Goal: Task Accomplishment & Management: Complete application form

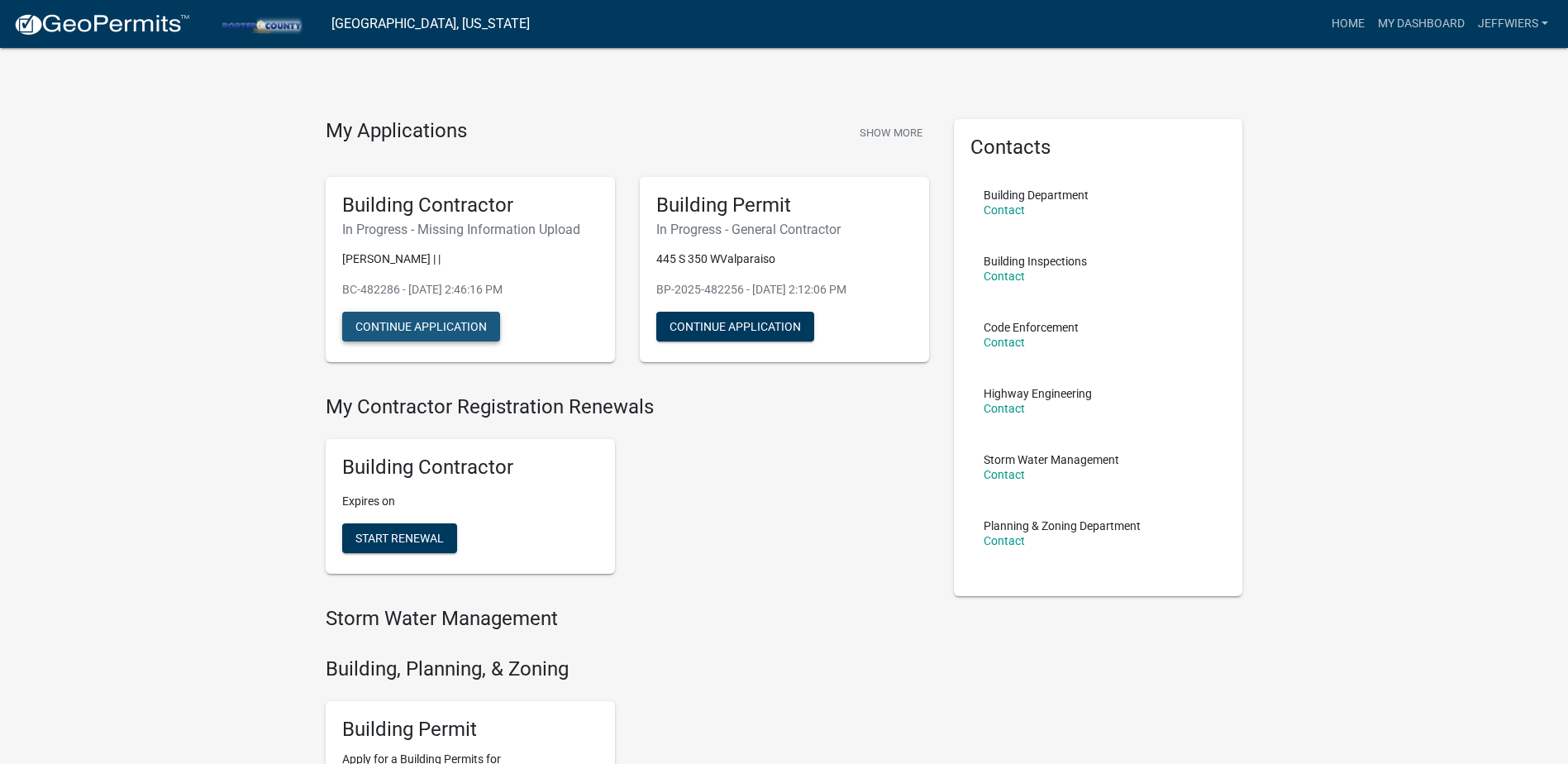
click at [423, 324] on button "Continue Application" at bounding box center [421, 326] width 158 height 29
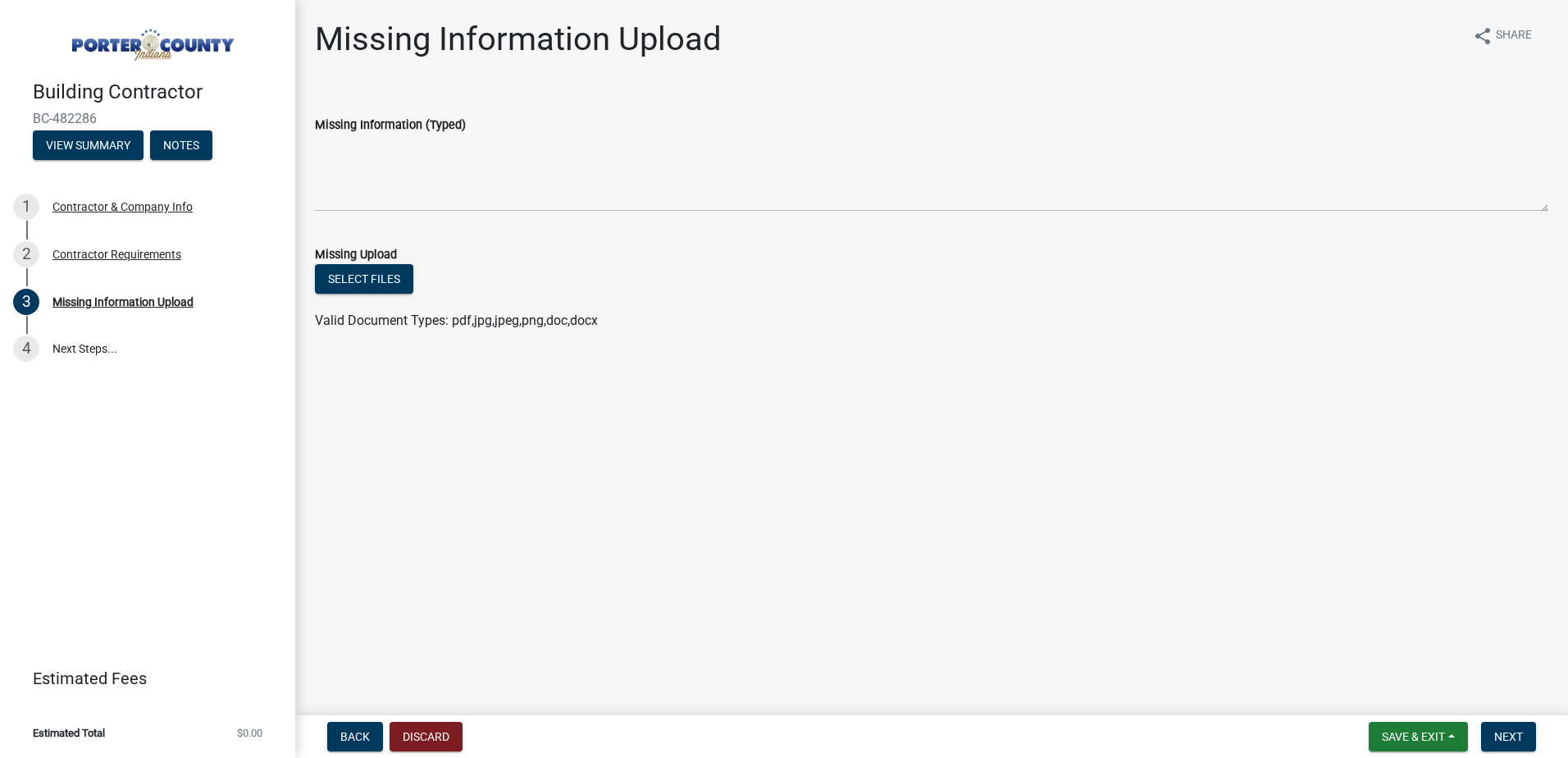
drag, startPoint x: 372, startPoint y: 283, endPoint x: 432, endPoint y: 259, distance: 64.6
click at [431, 259] on div "Missing Upload" at bounding box center [931, 254] width 1233 height 19
click at [113, 146] on button "View Summary" at bounding box center [88, 145] width 111 height 29
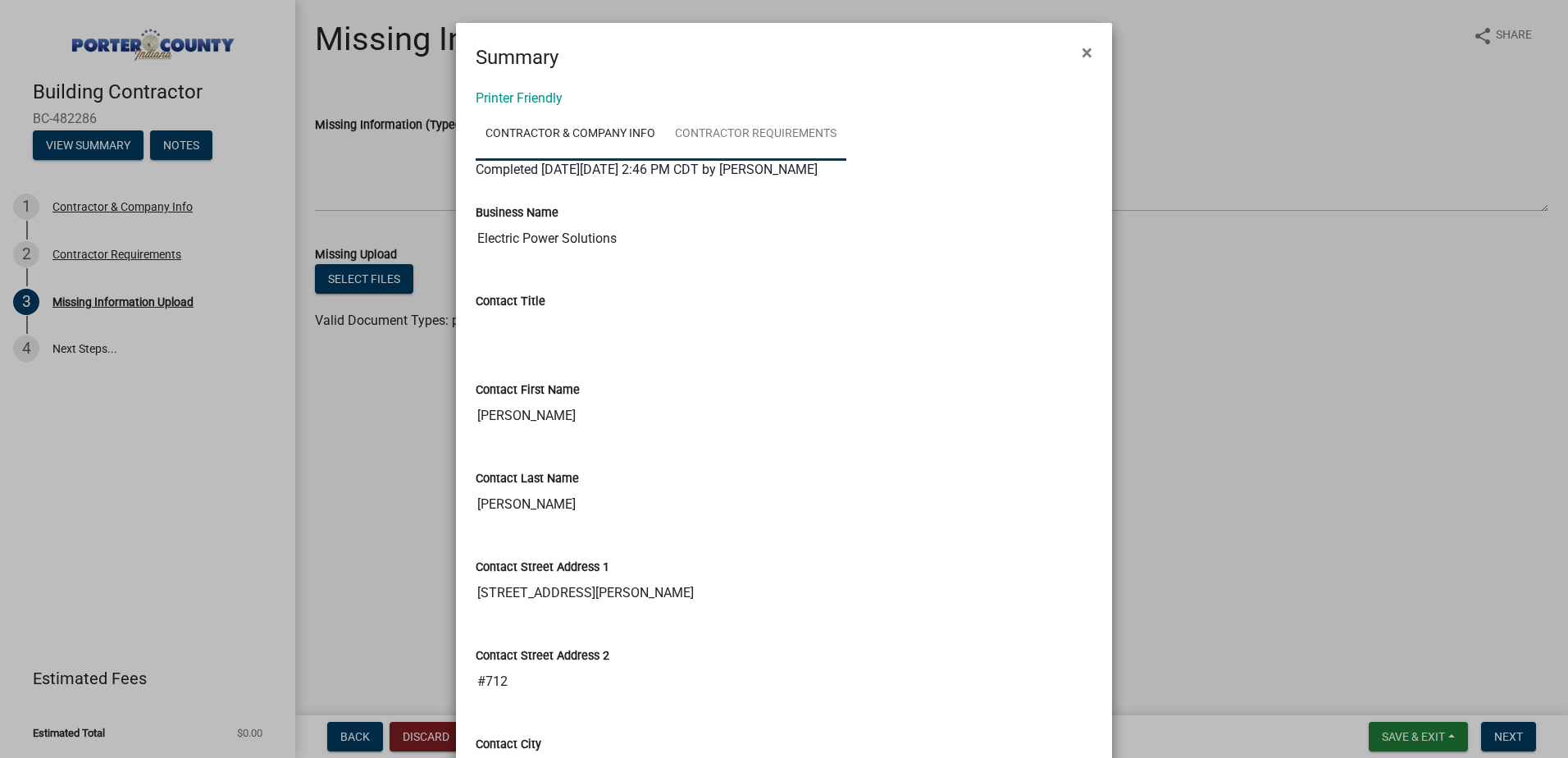
click at [734, 135] on link "Contractor Requirements" at bounding box center [756, 135] width 182 height 53
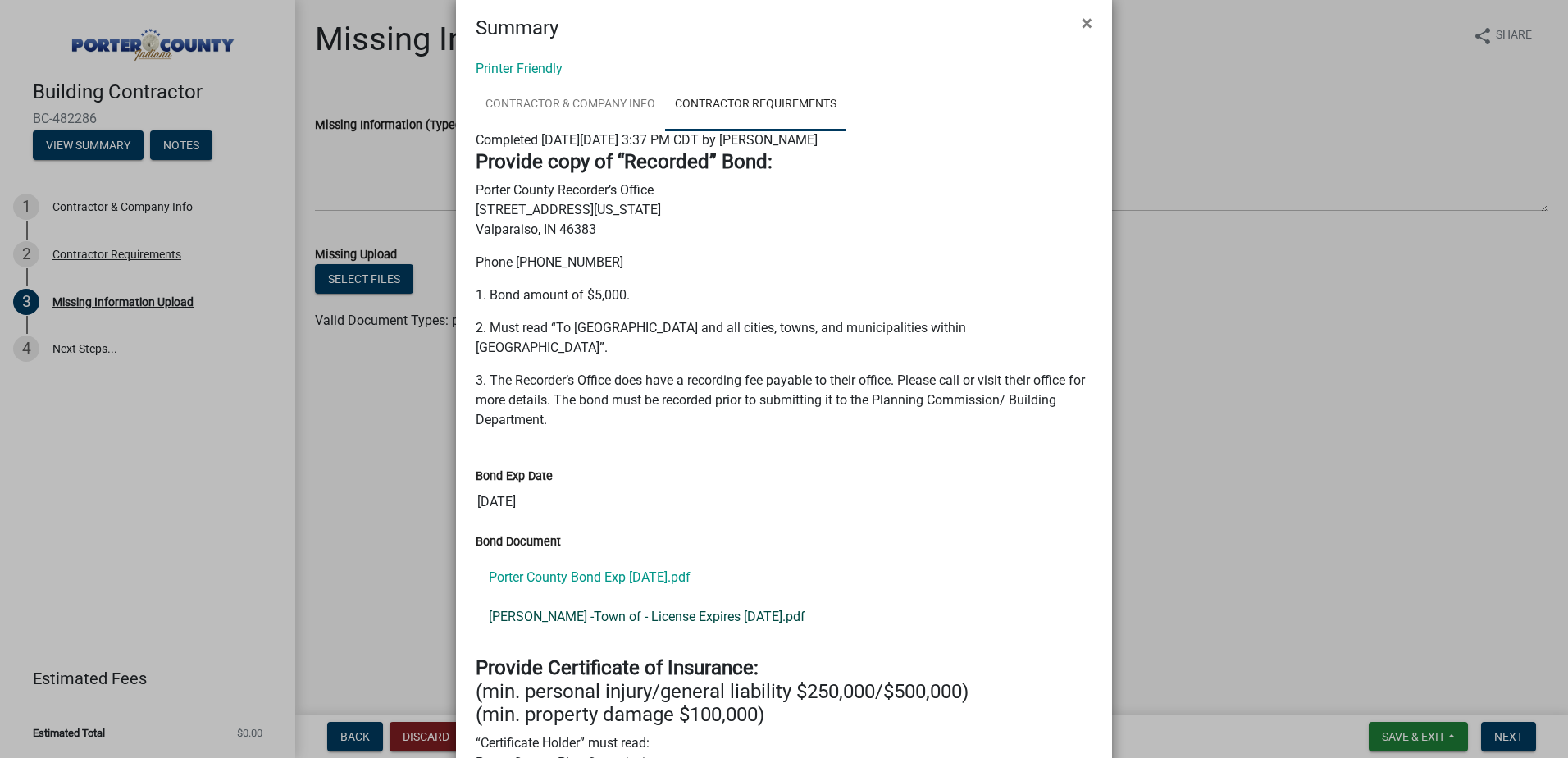
scroll to position [4, 0]
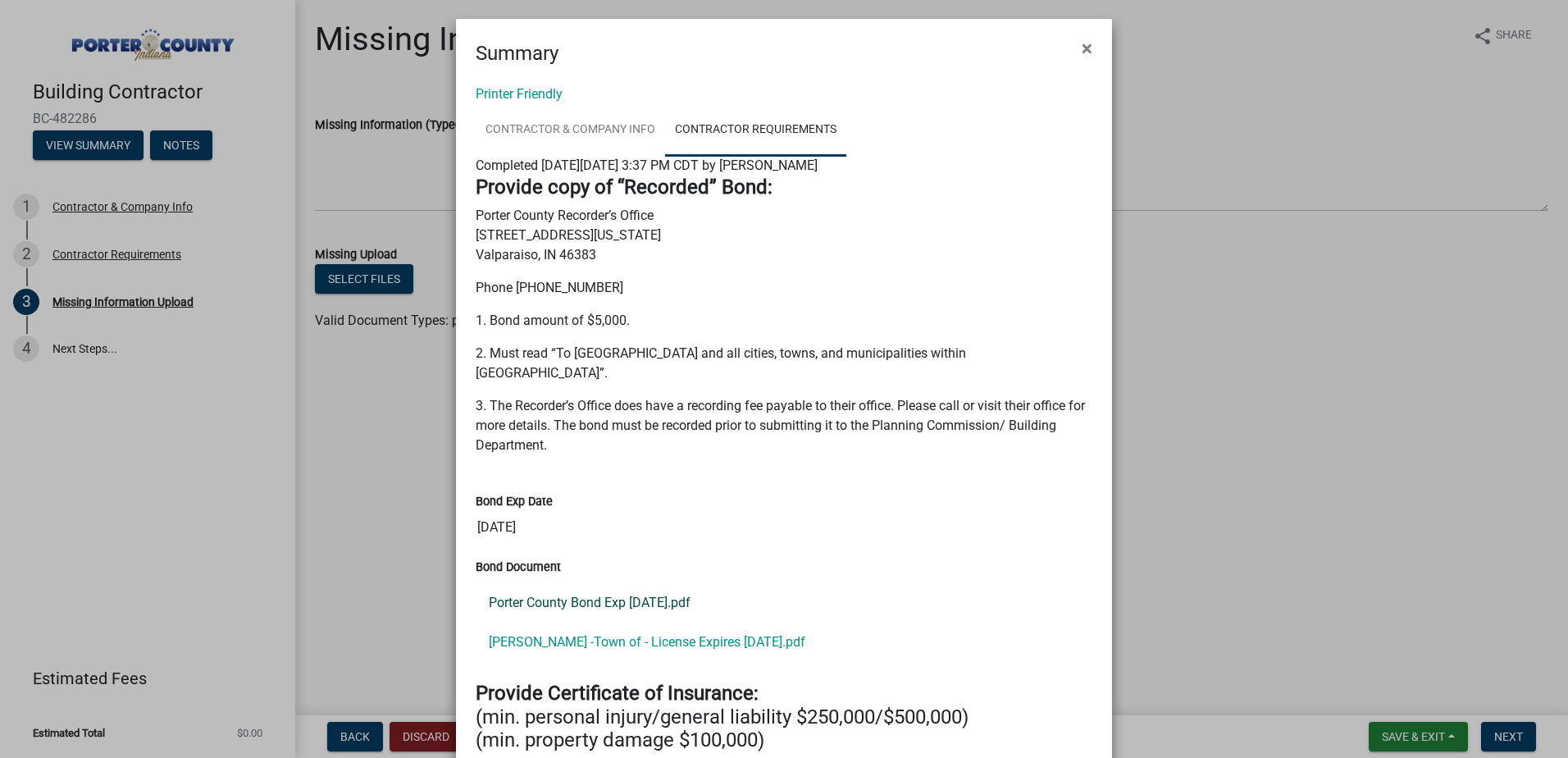
click at [564, 583] on link "Porter County Bond Exp [DATE].pdf" at bounding box center [784, 603] width 617 height 40
drag, startPoint x: 632, startPoint y: 294, endPoint x: 736, endPoint y: 256, distance: 110.7
click at [736, 256] on p "Porter County Recorder’s Office [STREET_ADDRESS][US_STATE]" at bounding box center [784, 235] width 617 height 59
click at [1081, 49] on span "×" at bounding box center [1087, 48] width 11 height 23
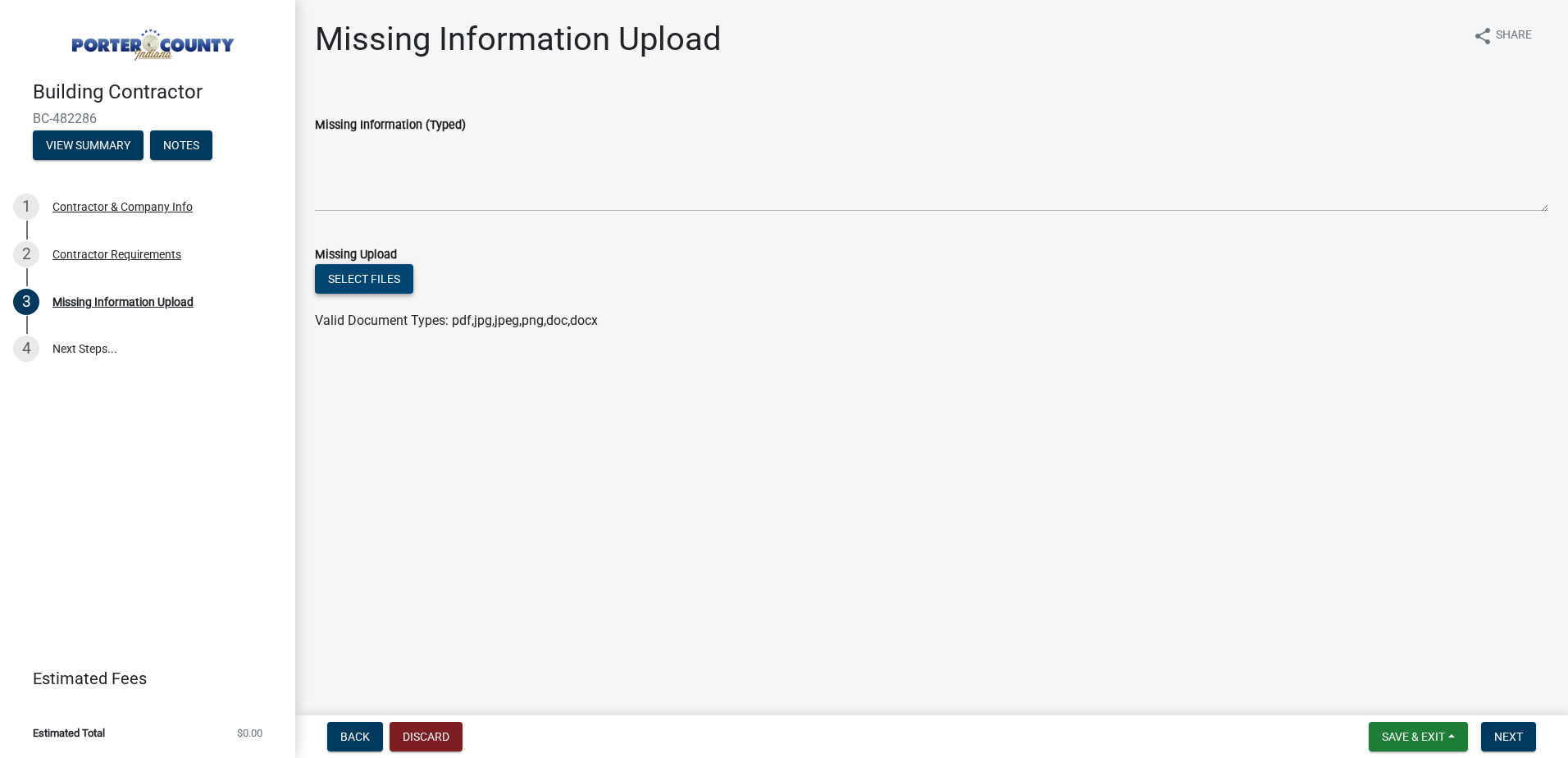
click at [368, 279] on button "Select files" at bounding box center [364, 279] width 99 height 29
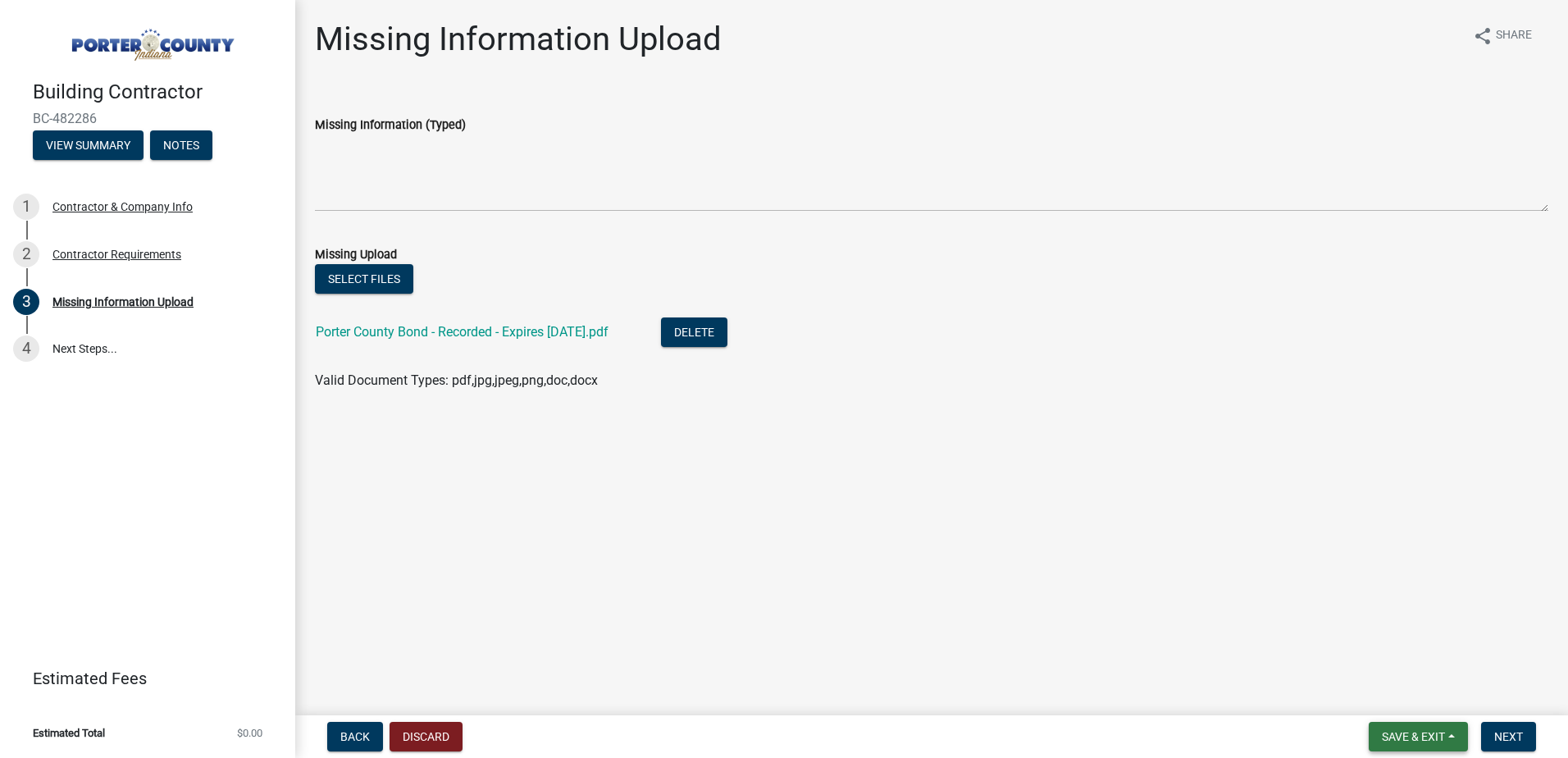
click at [1432, 735] on span "Save & Exit" at bounding box center [1414, 736] width 63 height 13
click at [1288, 670] on main "Missing Information Upload share Share Missing Information (Typed) Missing Uplo…" at bounding box center [932, 354] width 1273 height 709
click at [1505, 734] on span "Next" at bounding box center [1508, 736] width 29 height 13
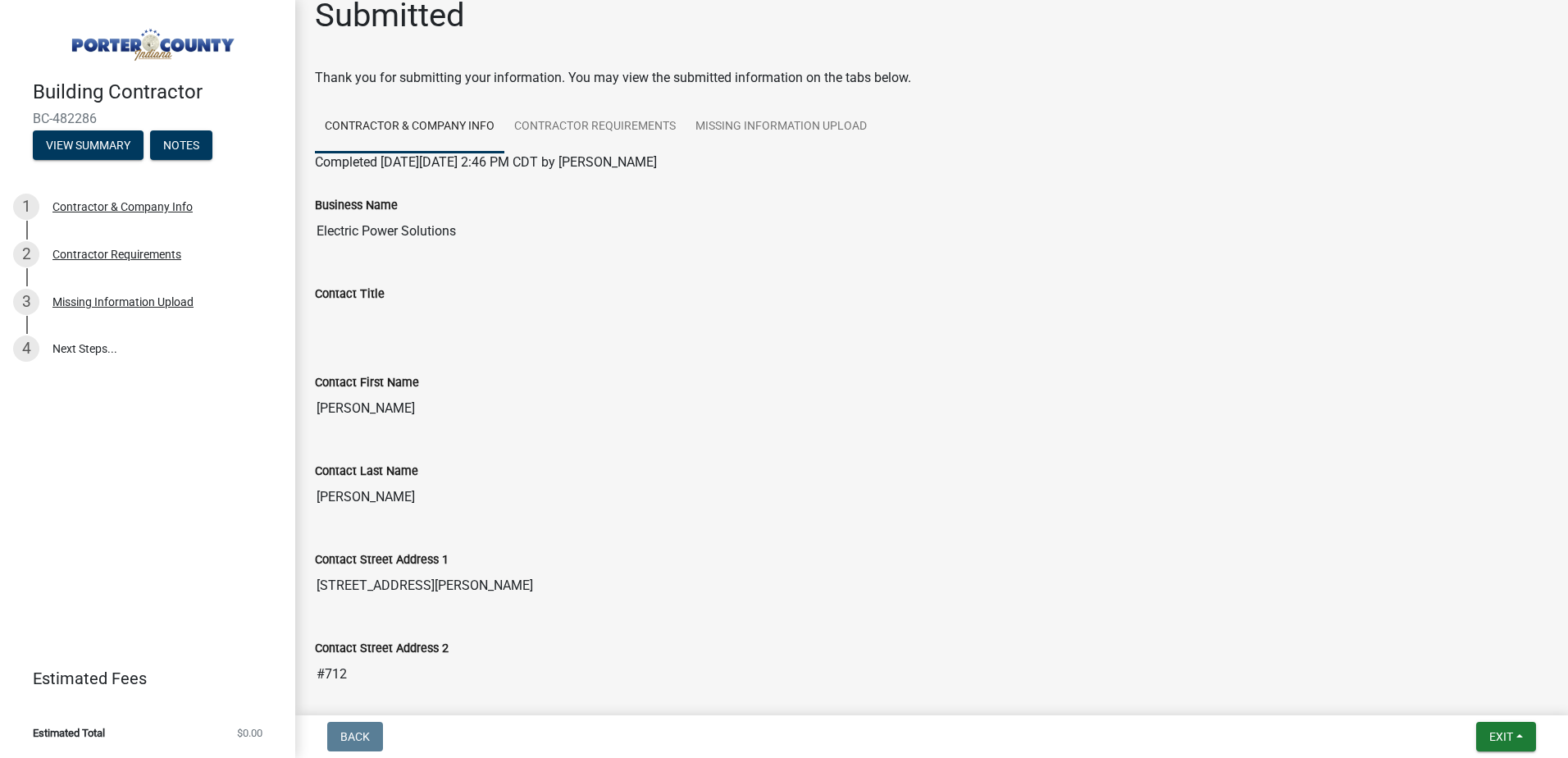
scroll to position [0, 0]
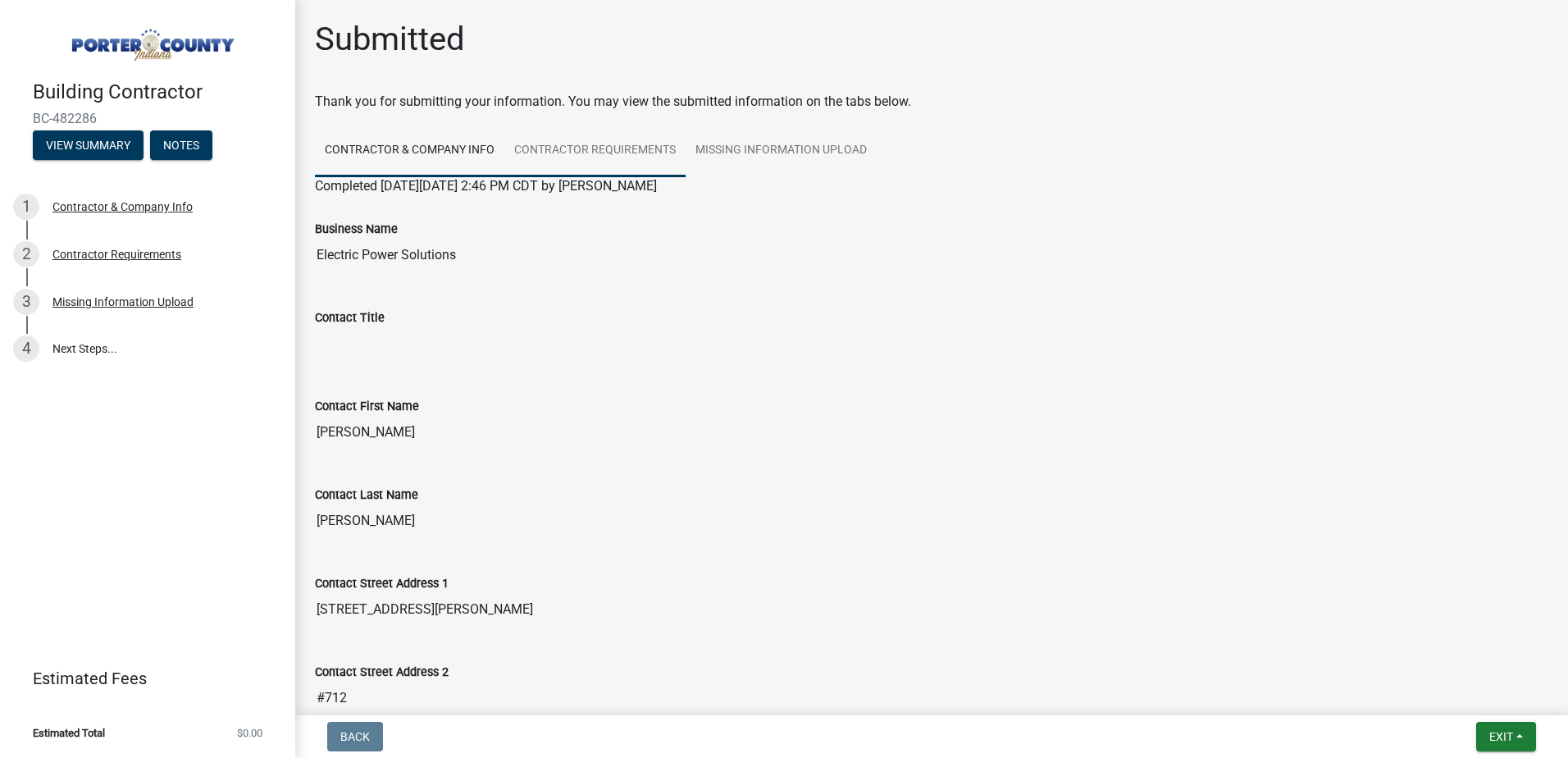
click at [641, 146] on link "Contractor Requirements" at bounding box center [595, 151] width 182 height 53
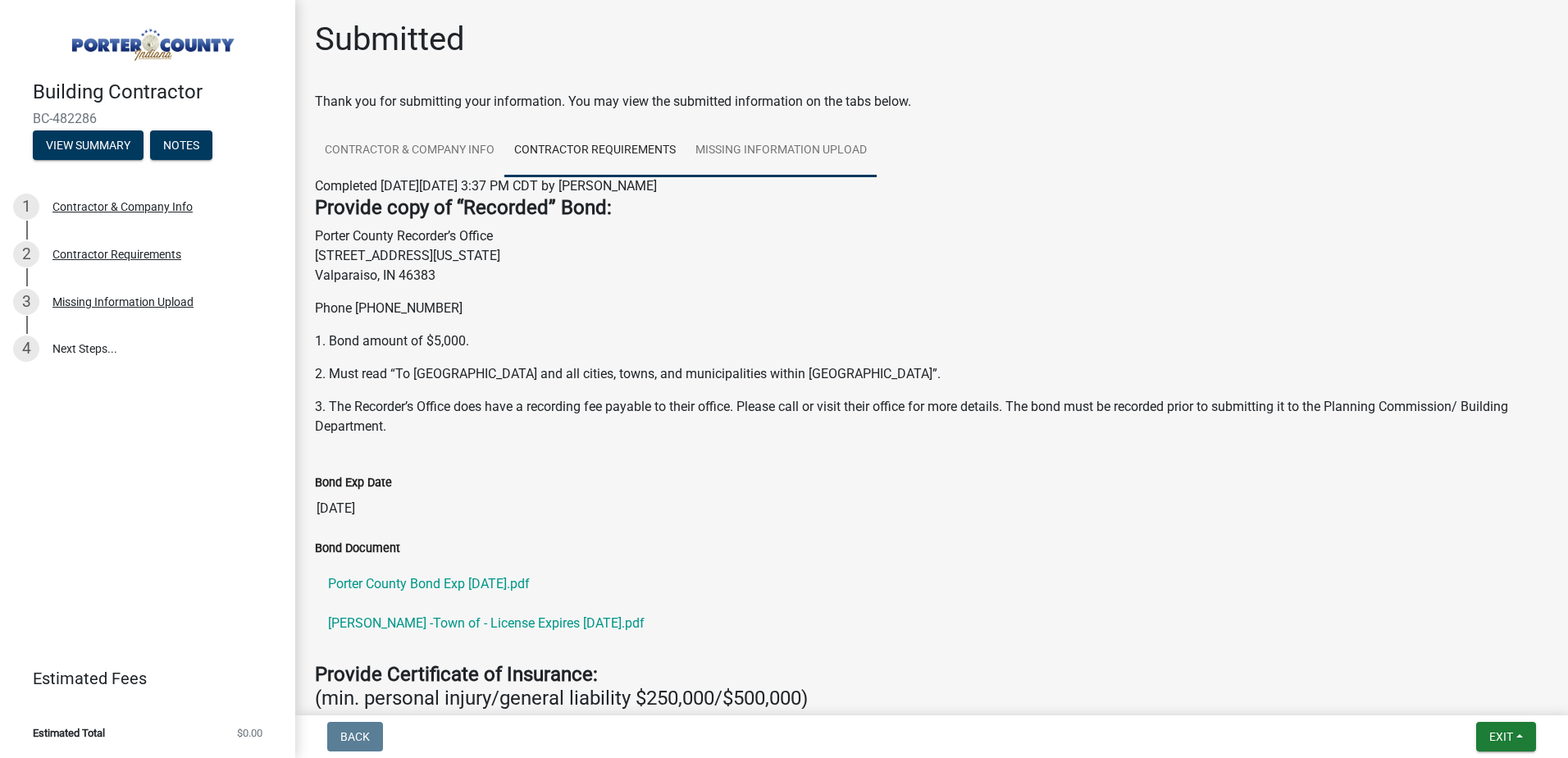
click at [737, 153] on link "Missing Information Upload" at bounding box center [781, 151] width 191 height 53
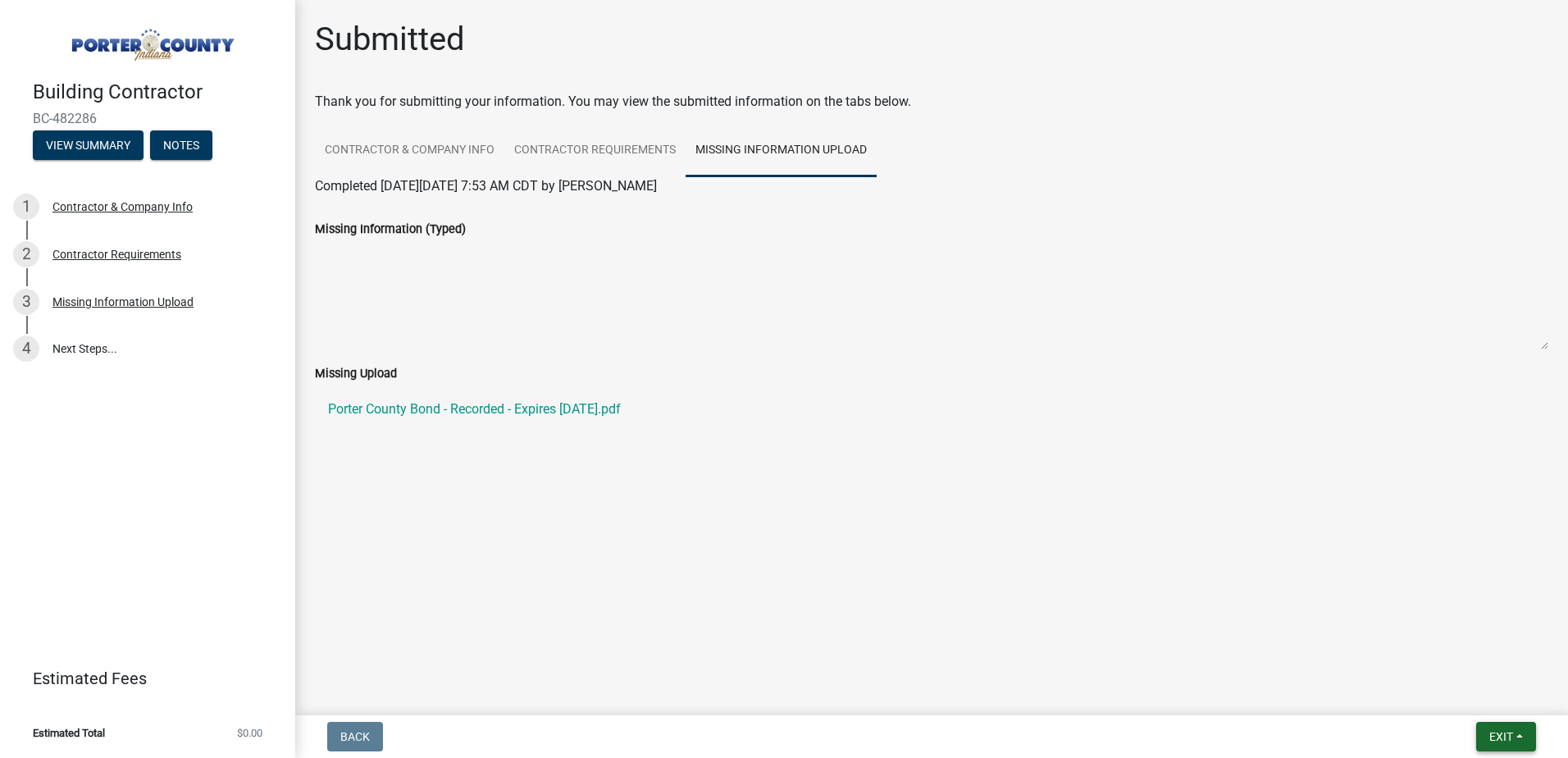
click at [1505, 732] on span "Exit" at bounding box center [1501, 736] width 24 height 13
click at [1465, 697] on button "Save & Exit" at bounding box center [1470, 694] width 131 height 40
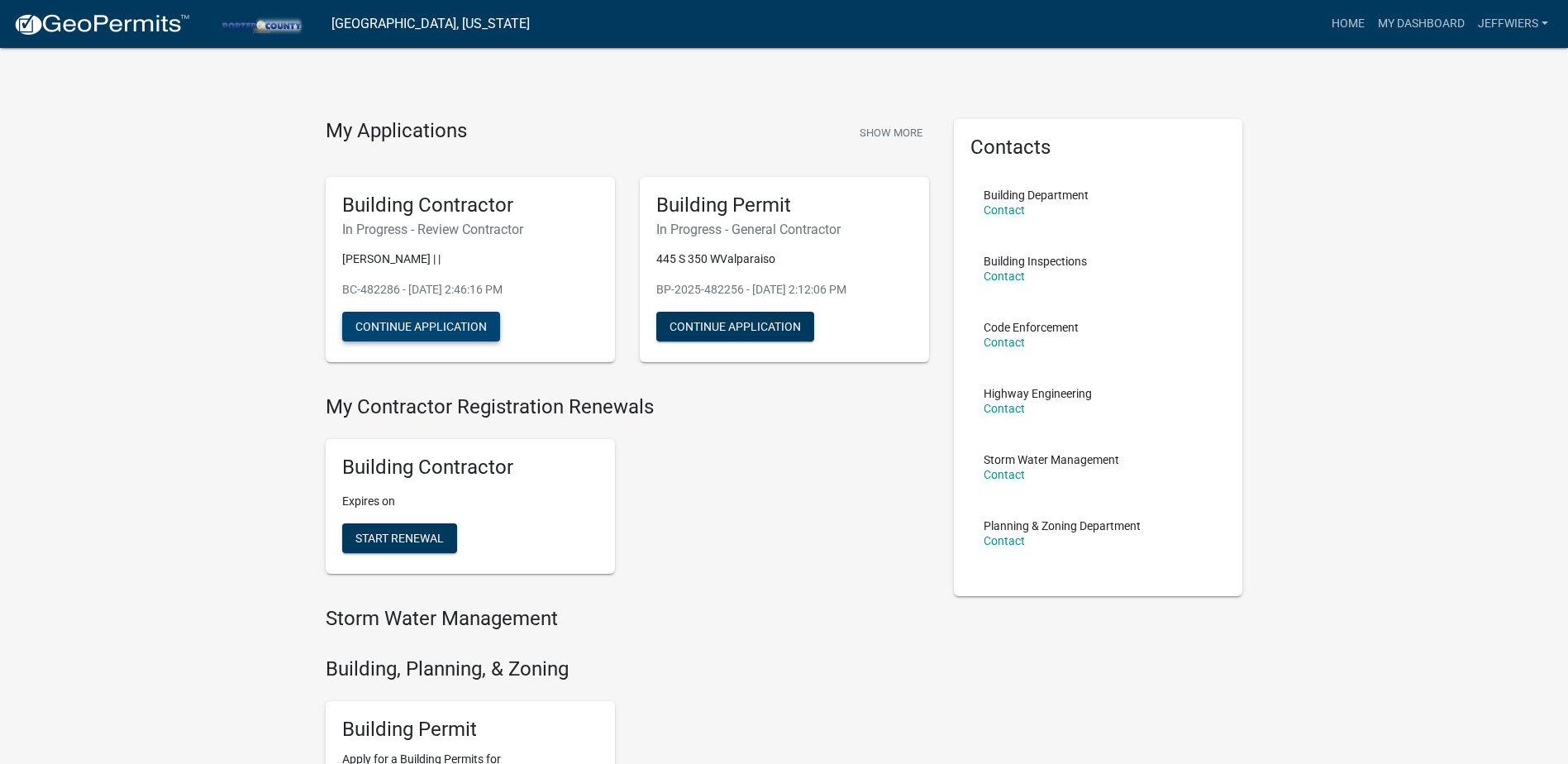
click at [455, 325] on button "Continue Application" at bounding box center [421, 326] width 158 height 29
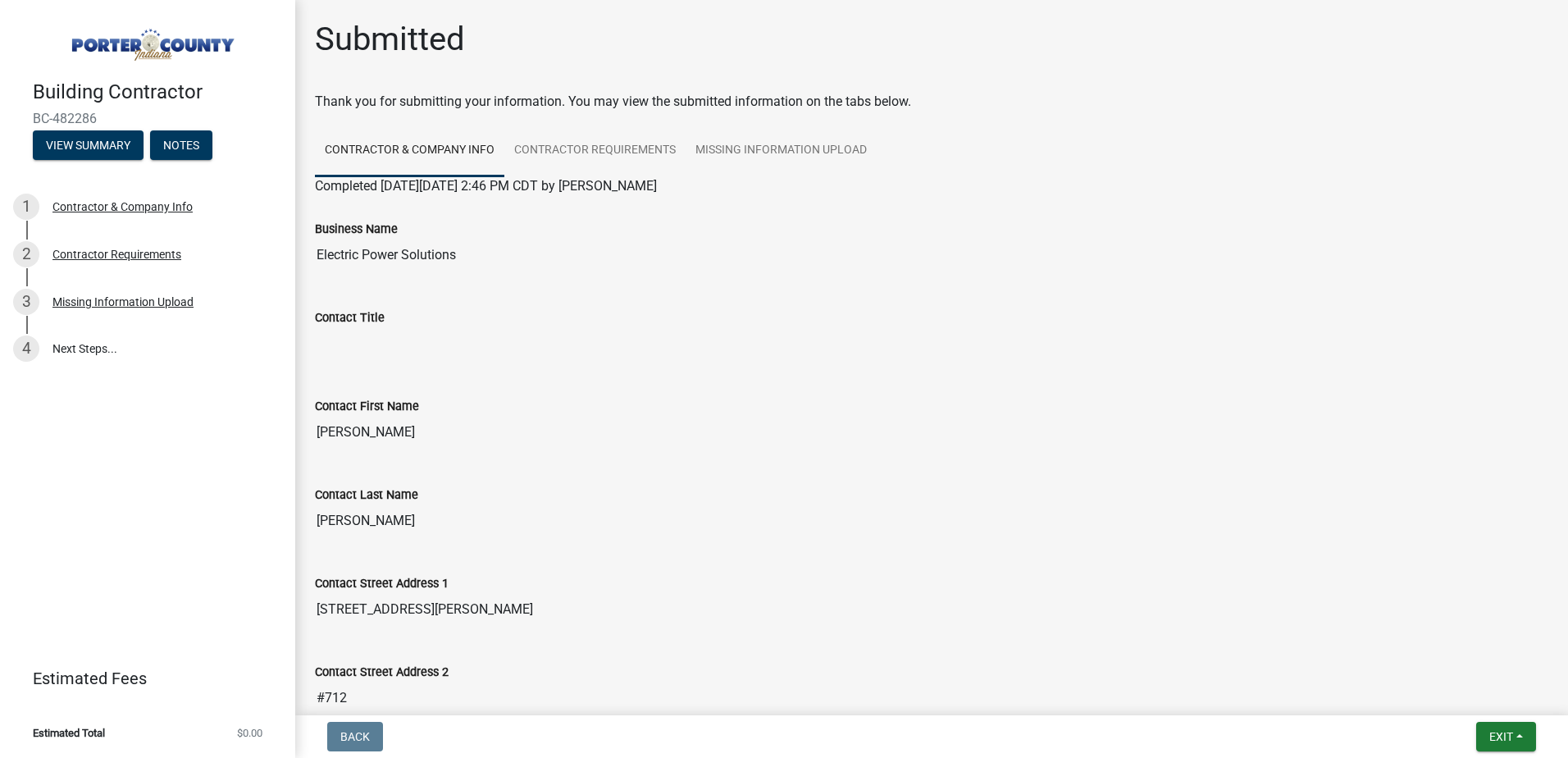
drag, startPoint x: 451, startPoint y: 323, endPoint x: 467, endPoint y: 276, distance: 49.6
click at [467, 276] on div "Business Name Electric Power Solutions" at bounding box center [931, 240] width 1258 height 88
click at [87, 349] on link "4 Next Steps..." at bounding box center [147, 348] width 295 height 48
click at [141, 301] on div "Missing Information Upload" at bounding box center [123, 301] width 141 height 11
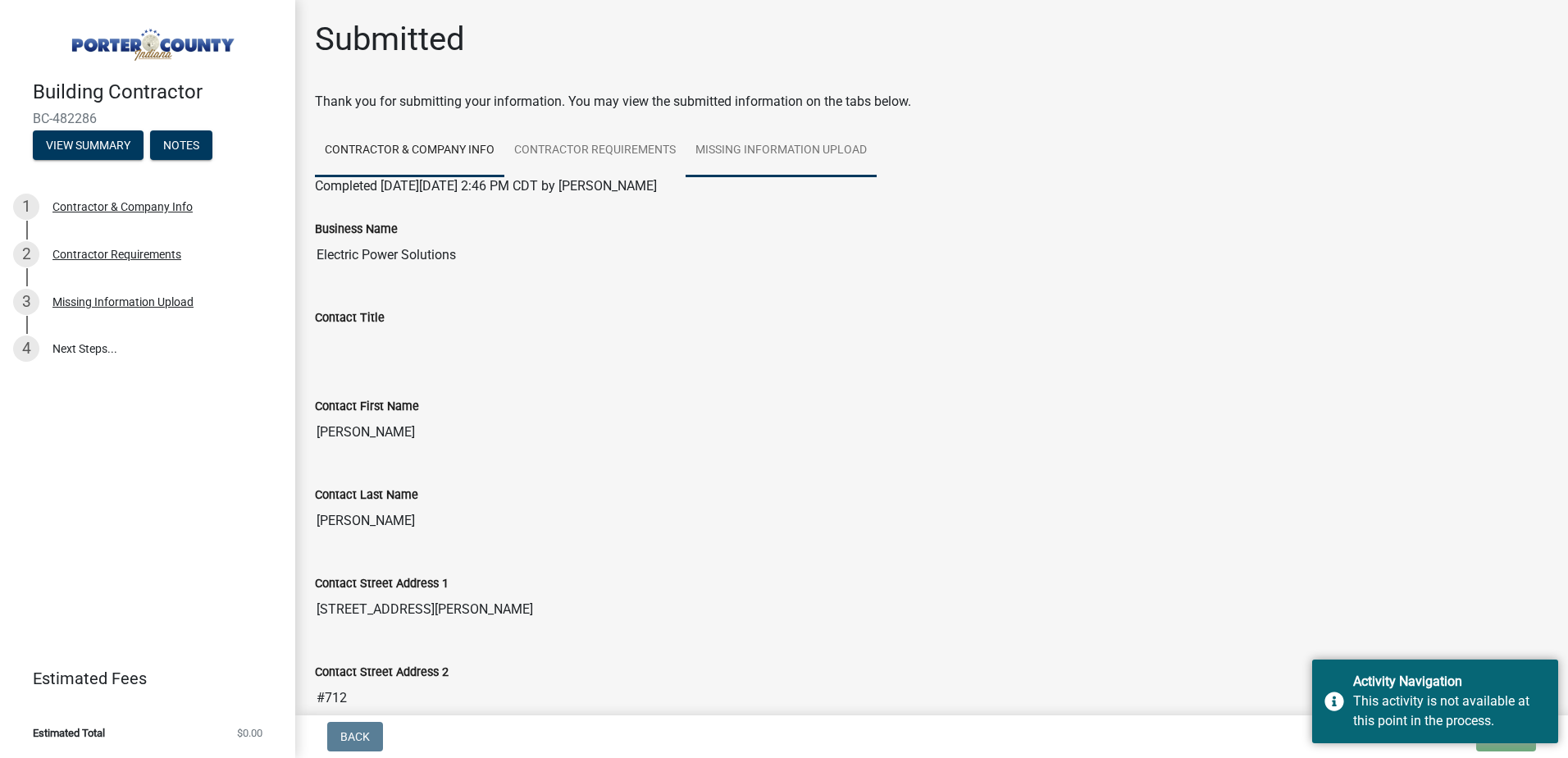
click at [773, 148] on link "Missing Information Upload" at bounding box center [781, 151] width 191 height 53
